Goal: Task Accomplishment & Management: Manage account settings

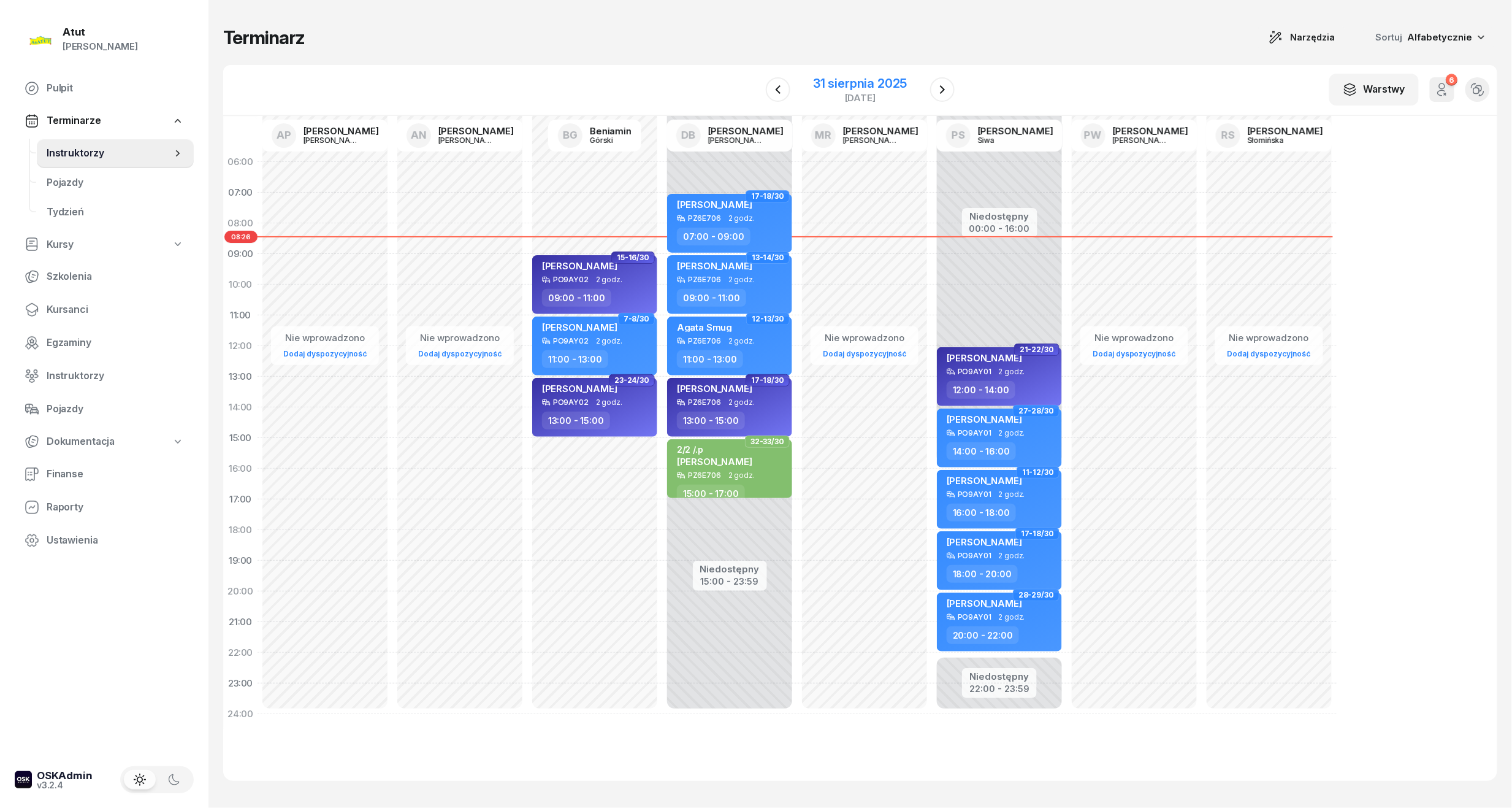
click at [886, 80] on div "31 sierpnia 2025" at bounding box center [860, 82] width 94 height 12
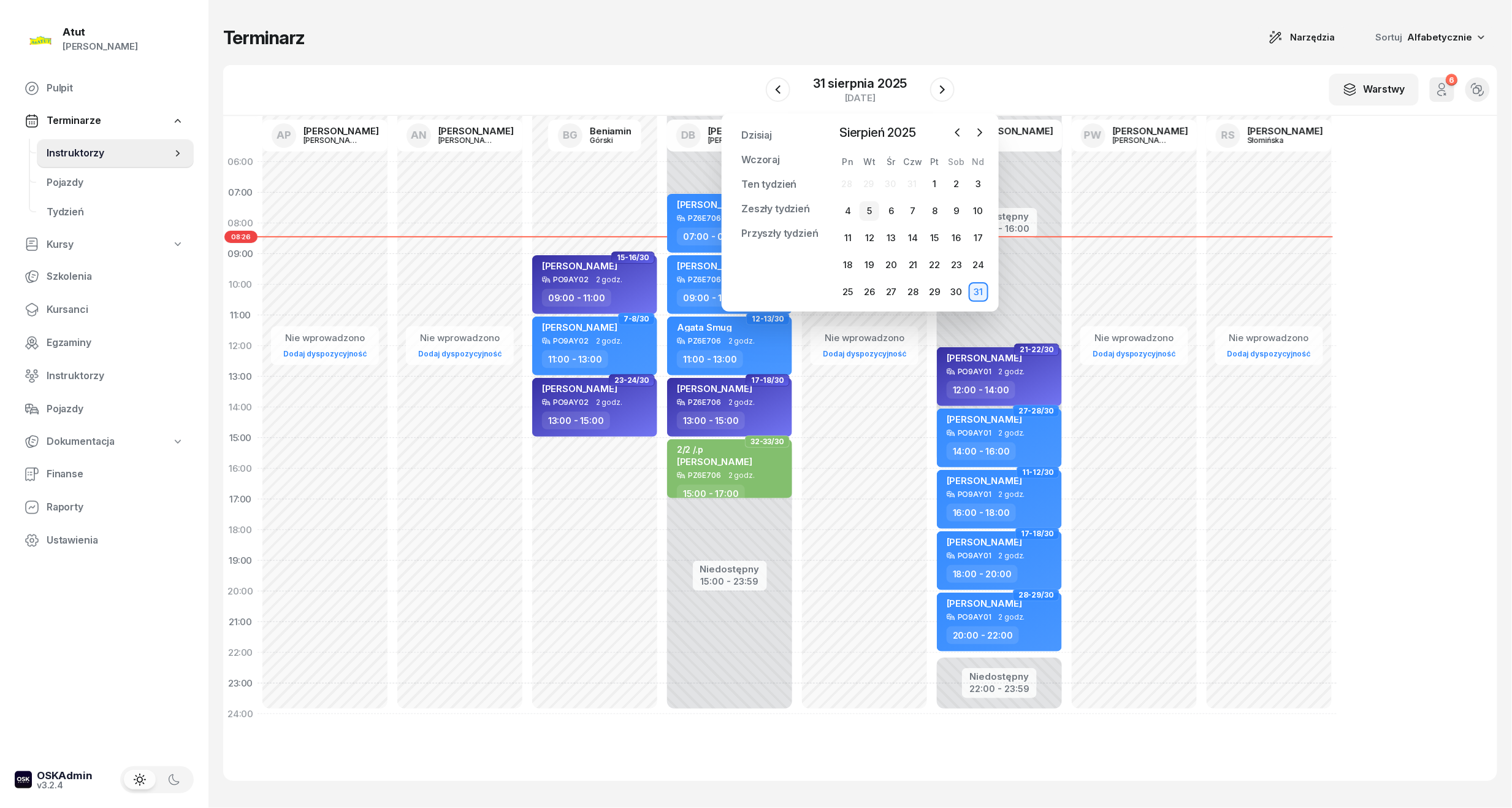
click at [867, 208] on div "5" at bounding box center [869, 210] width 19 height 19
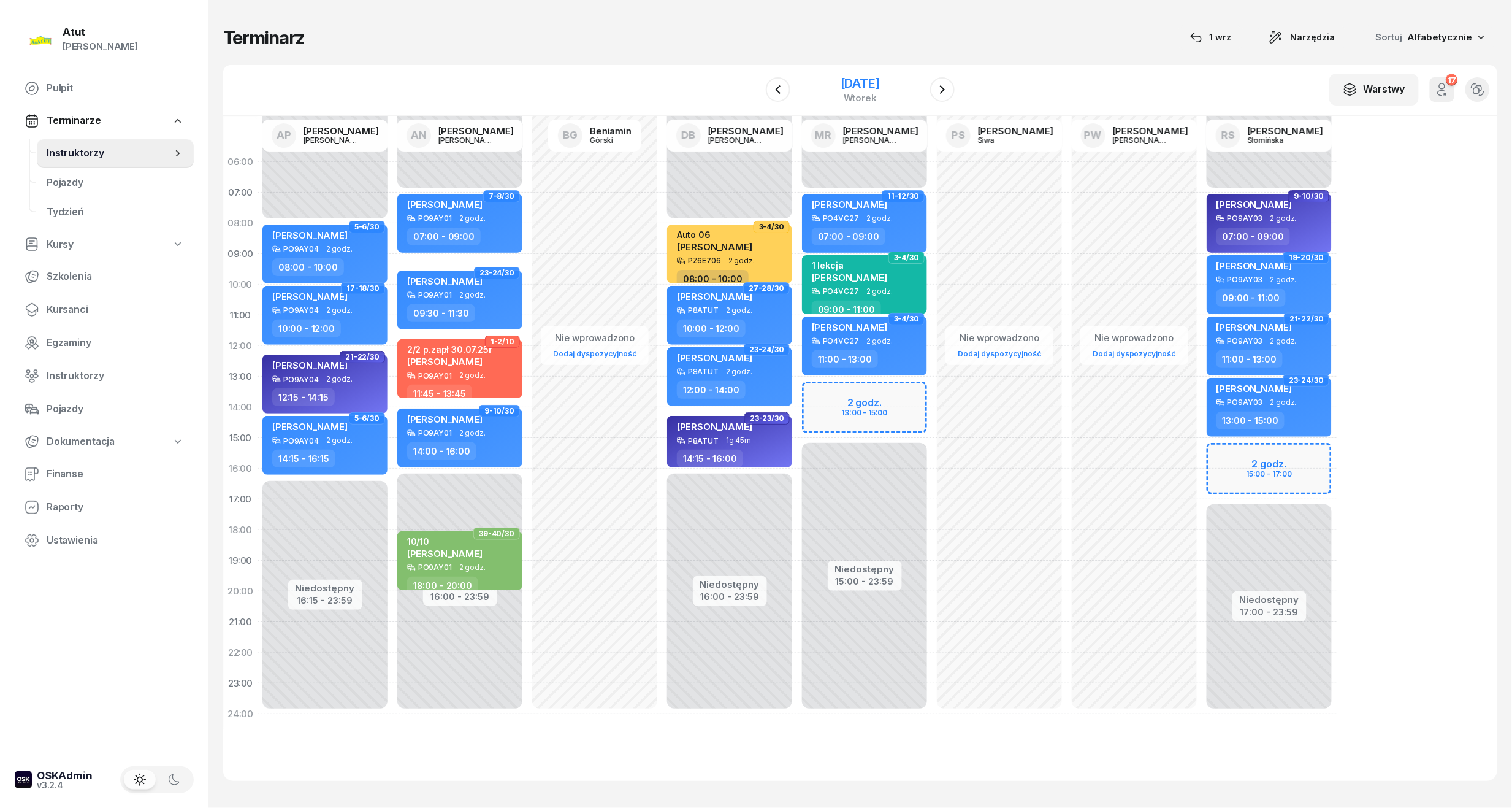
click at [847, 82] on div "5 sierpnia 2025" at bounding box center [860, 82] width 39 height 12
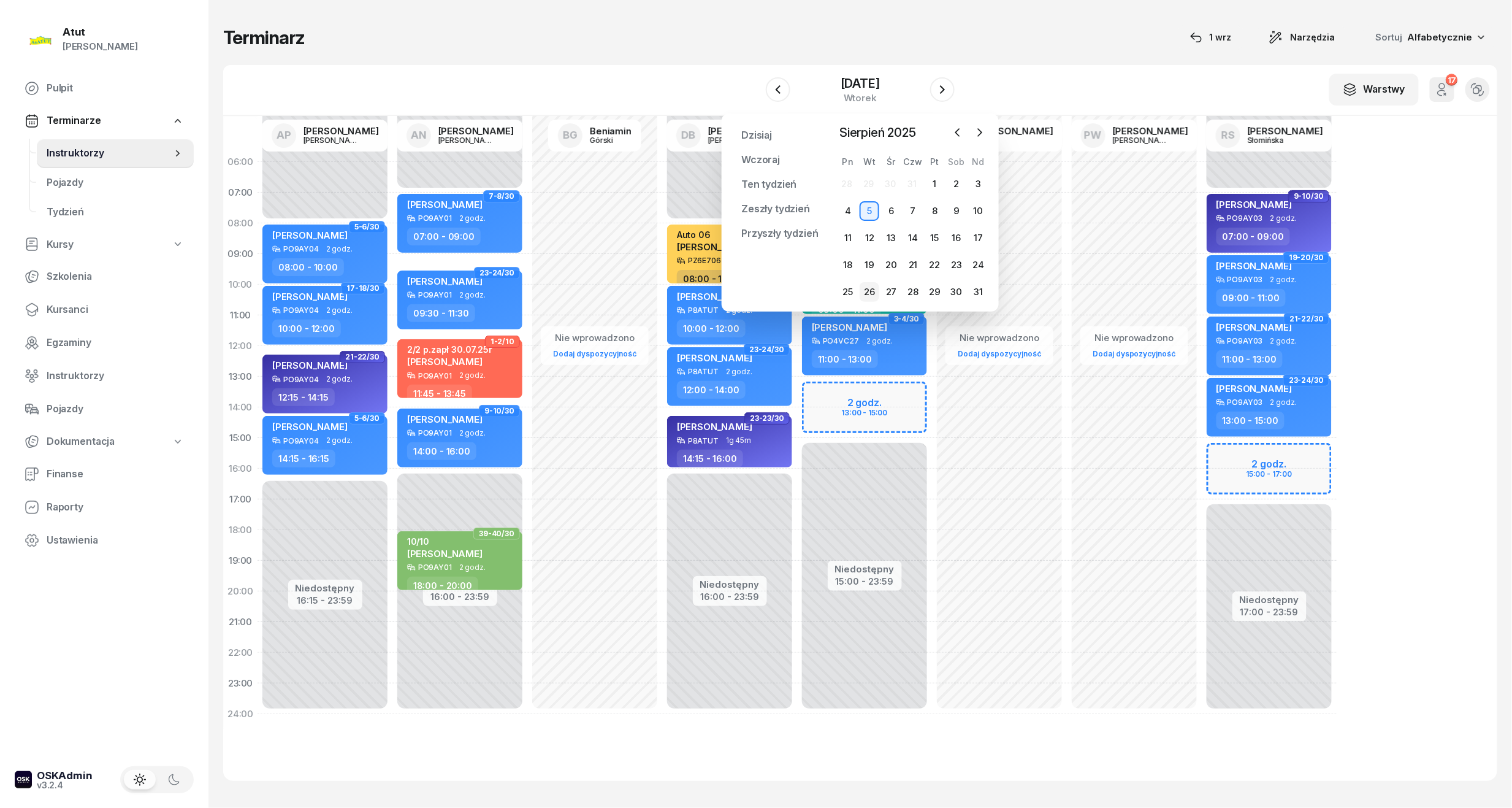
click at [871, 287] on div "26" at bounding box center [869, 291] width 19 height 19
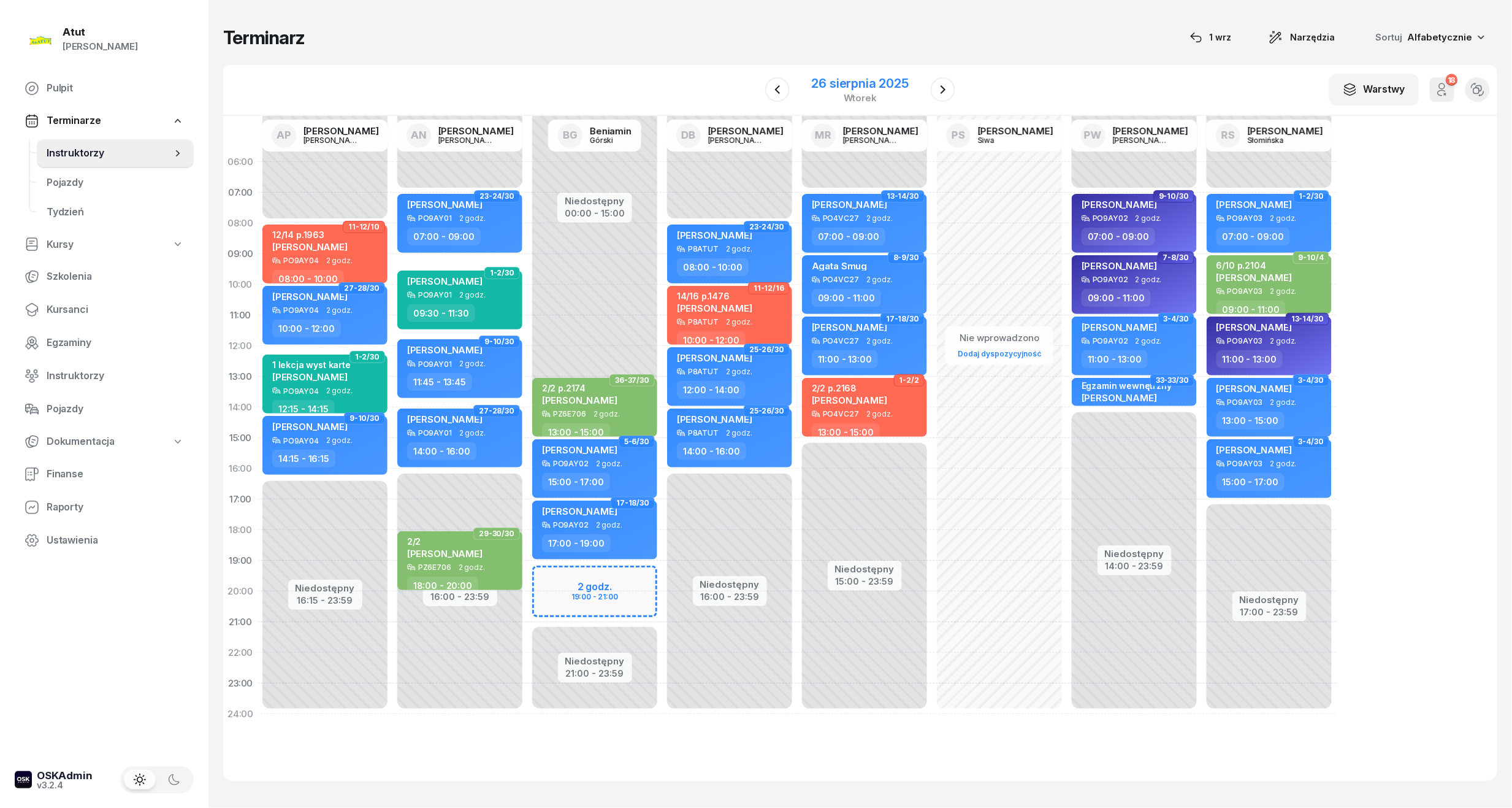
click at [860, 83] on div "26 sierpnia 2025" at bounding box center [861, 82] width 97 height 12
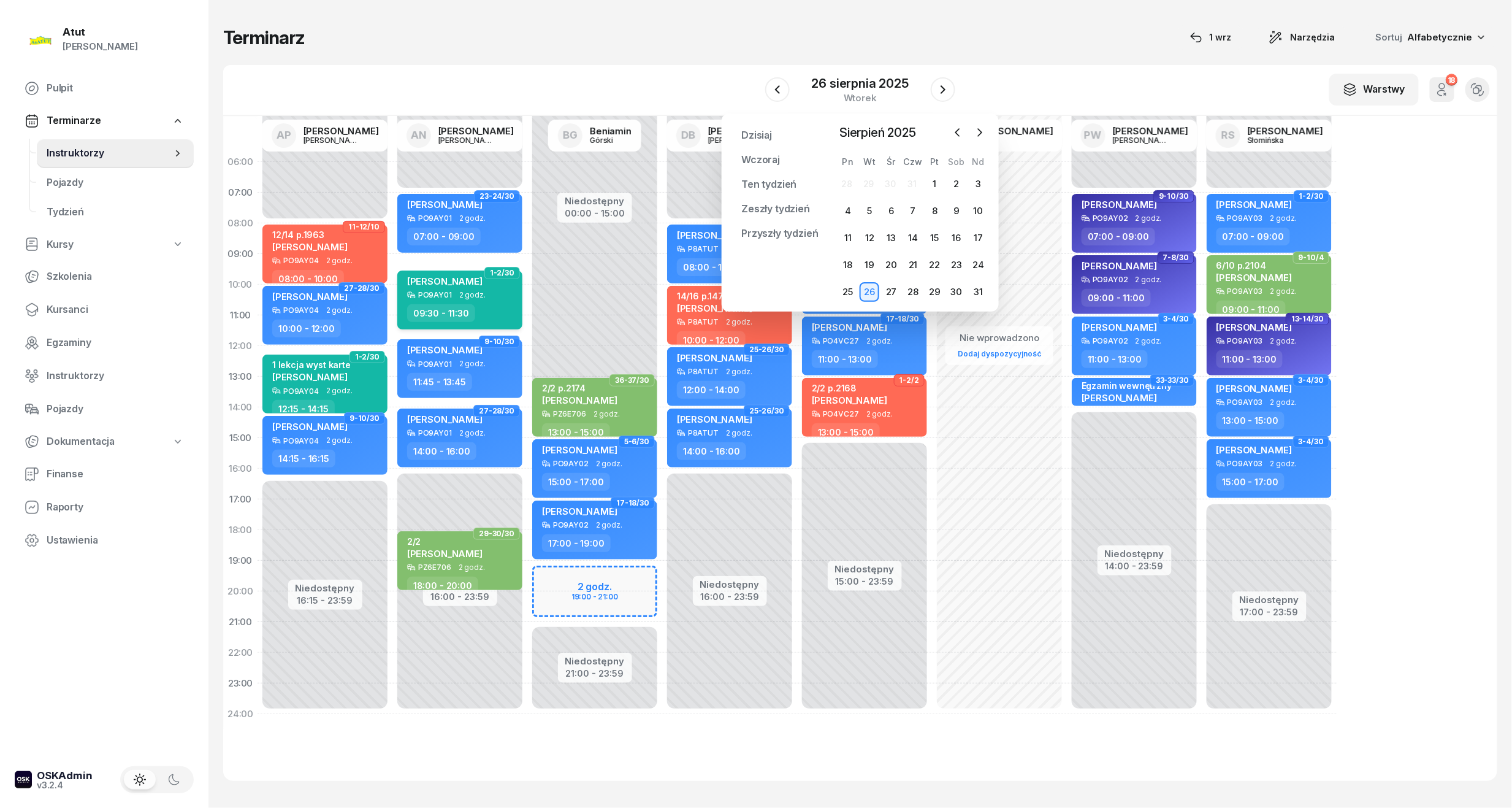
click at [469, 283] on span "Łukasz Tomyślak" at bounding box center [445, 281] width 75 height 12
select select "09"
select select "30"
select select "11"
select select "30"
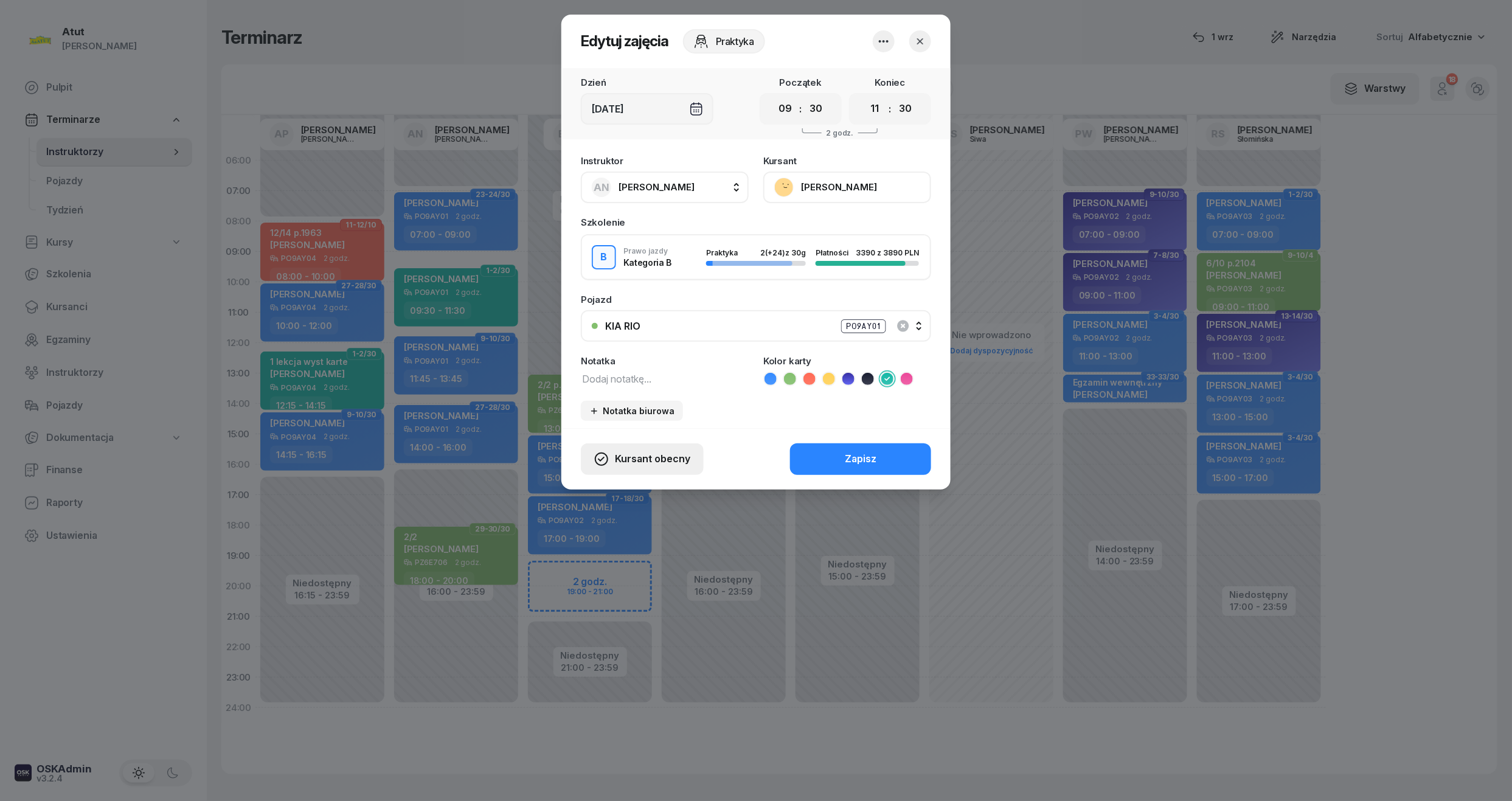
click at [653, 458] on span "Kursant obecny" at bounding box center [653, 458] width 75 height 15
click at [626, 417] on div "Kursant nie przyszedł" at bounding box center [633, 415] width 97 height 15
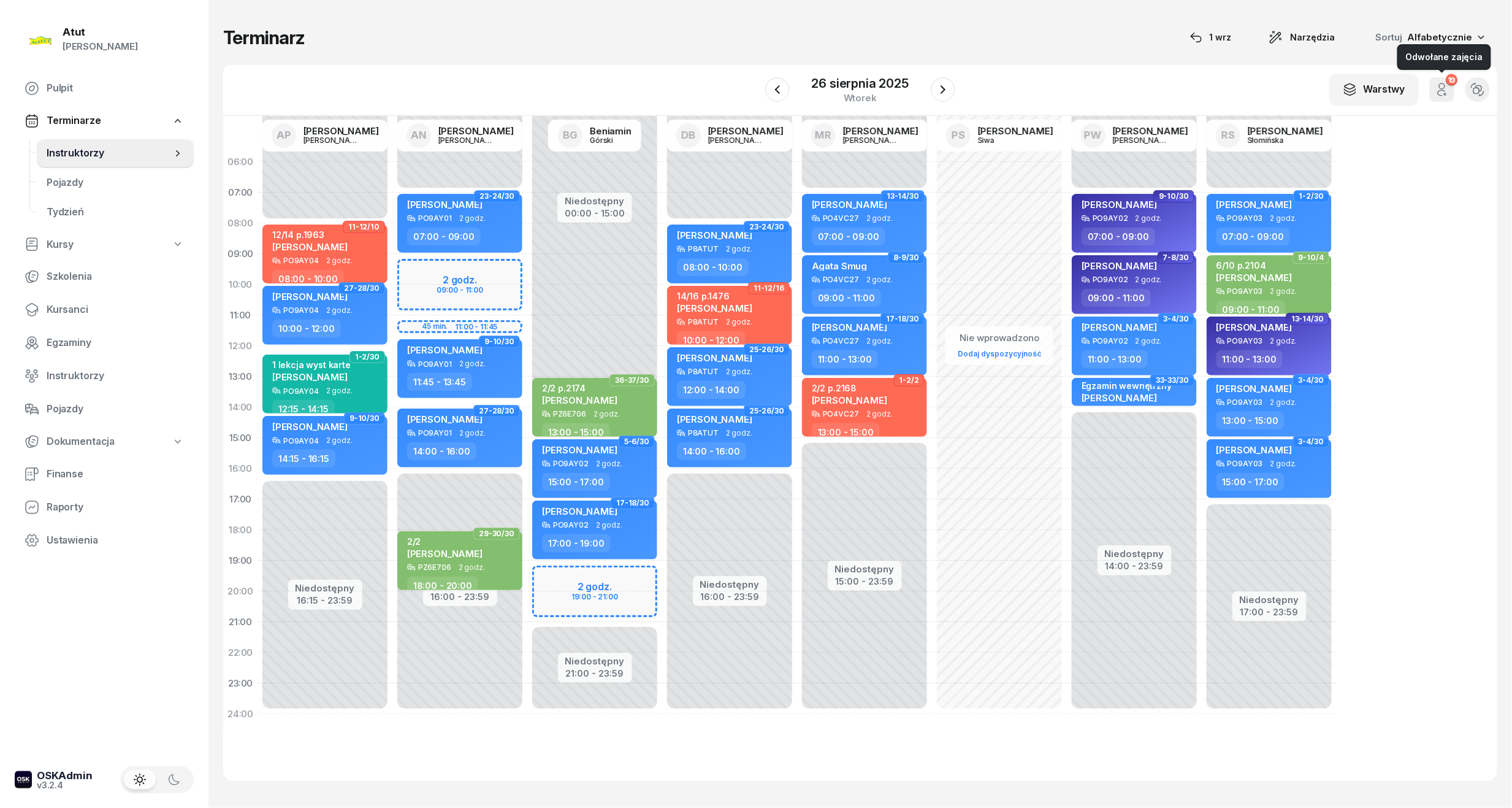
click at [1440, 89] on icon "button" at bounding box center [1442, 90] width 15 height 15
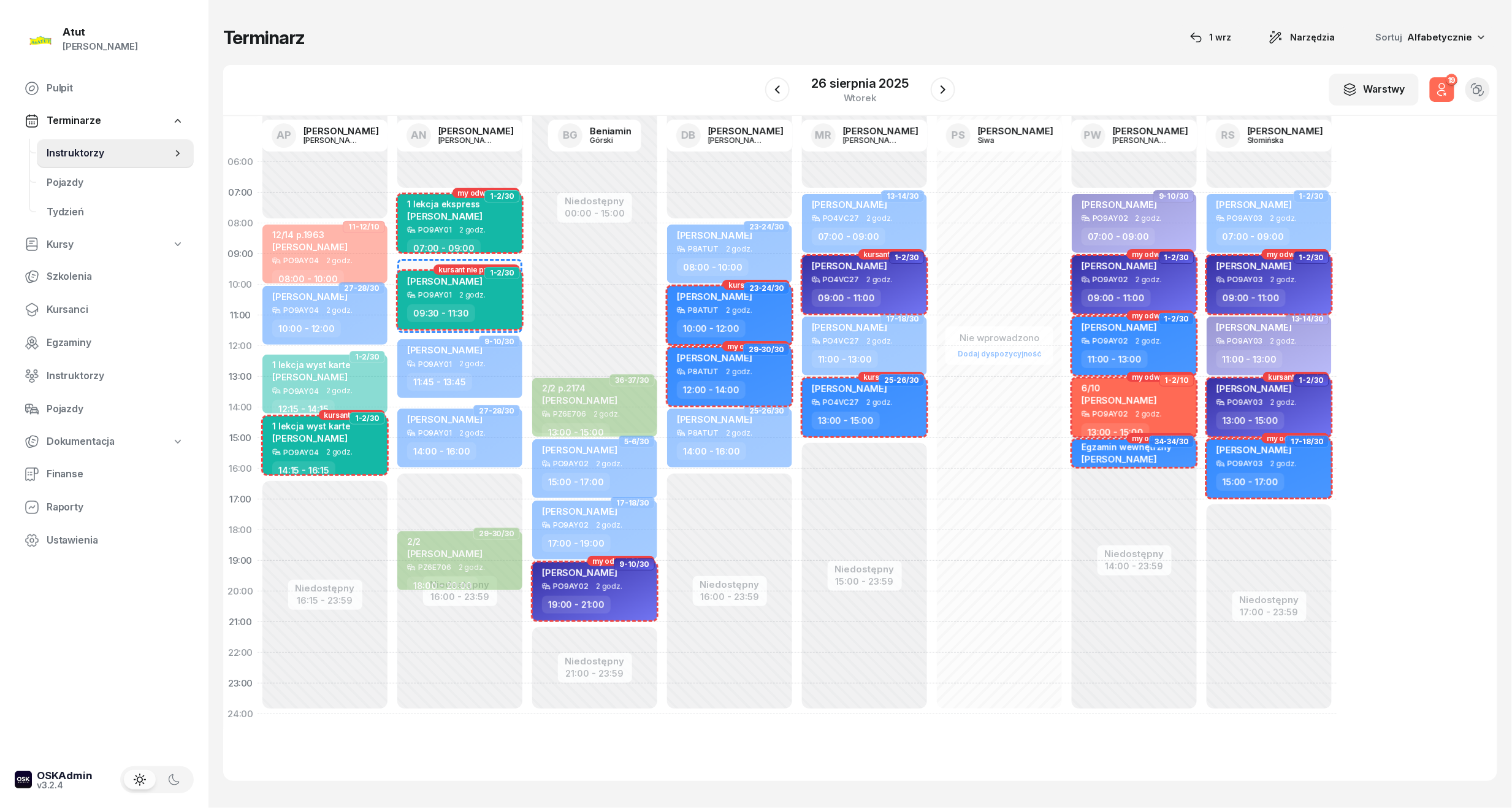
click at [1440, 89] on icon "button" at bounding box center [1442, 90] width 15 height 15
